Goal: Navigation & Orientation: Find specific page/section

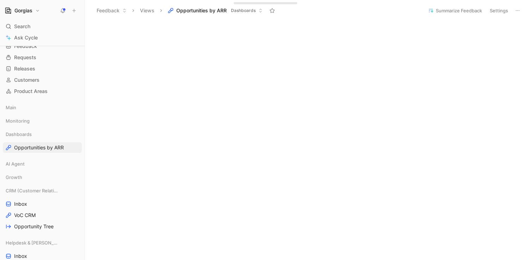
scroll to position [32, 0]
click at [23, 201] on span "Inbox" at bounding box center [20, 202] width 13 height 7
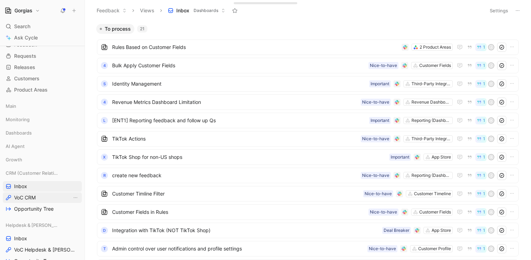
click at [49, 197] on link "VoC CRM" at bounding box center [42, 198] width 79 height 11
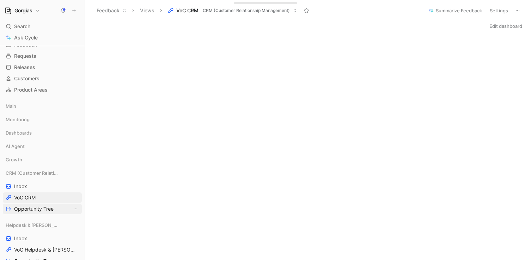
click at [28, 208] on span "Opportunity Tree" at bounding box center [34, 209] width 40 height 7
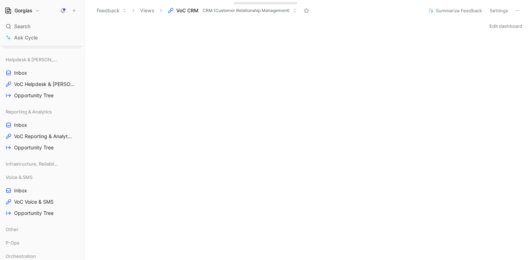
scroll to position [199, 0]
